Goal: Find specific page/section: Find specific page/section

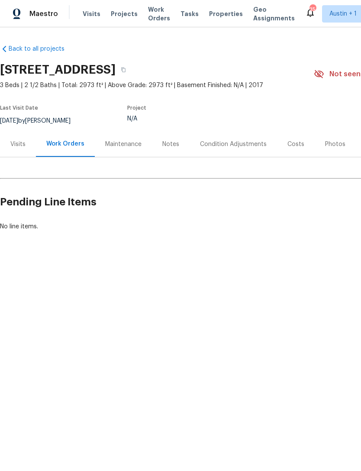
click at [13, 139] on div "Visits" at bounding box center [18, 144] width 36 height 26
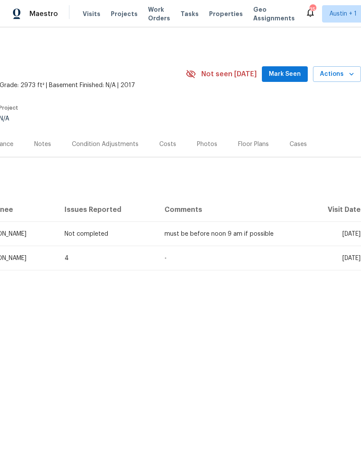
scroll to position [0, 128]
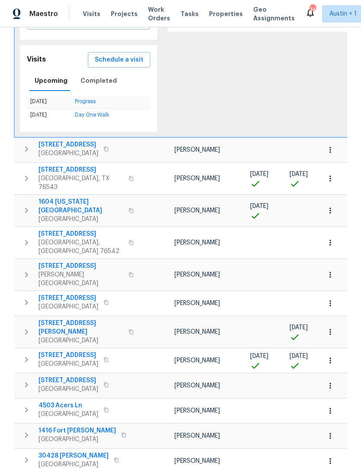
scroll to position [49, 0]
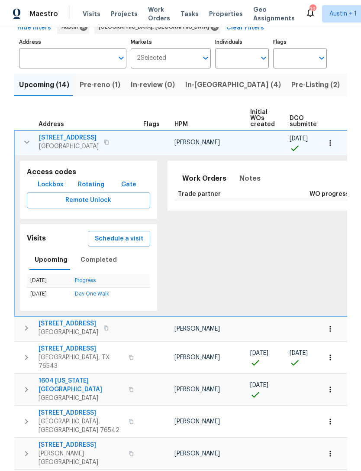
click at [219, 11] on span "Properties" at bounding box center [226, 14] width 34 height 9
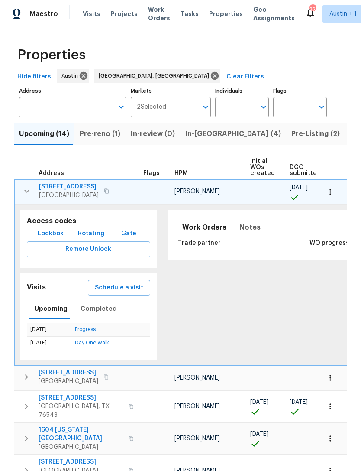
click at [291, 133] on span "Pre-Listing (2)" at bounding box center [315, 134] width 48 height 12
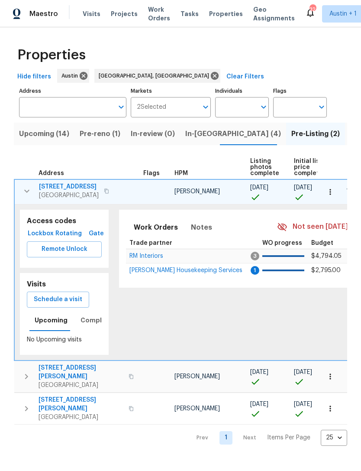
click at [104, 191] on icon "button" at bounding box center [106, 190] width 5 height 5
click at [108, 193] on icon "button" at bounding box center [106, 190] width 5 height 5
click at [57, 184] on span "1517 Silver Oak Trl" at bounding box center [69, 186] width 60 height 9
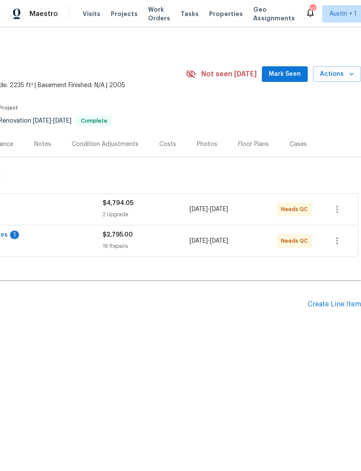
scroll to position [0, 128]
click at [206, 146] on div "Photos" at bounding box center [207, 144] width 20 height 9
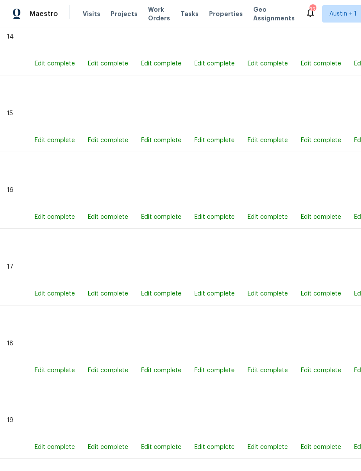
scroll to position [1538, 0]
